Goal: Contribute content: Add original content to the website for others to see

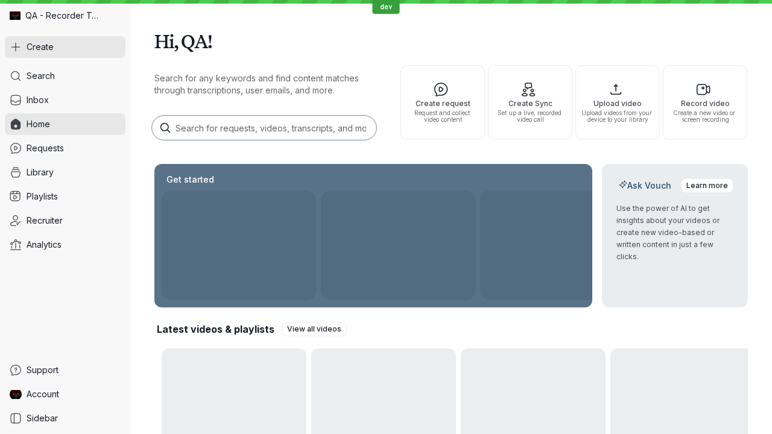
click at [65, 47] on button "Create" at bounding box center [65, 47] width 121 height 22
